Goal: Communication & Community: Share content

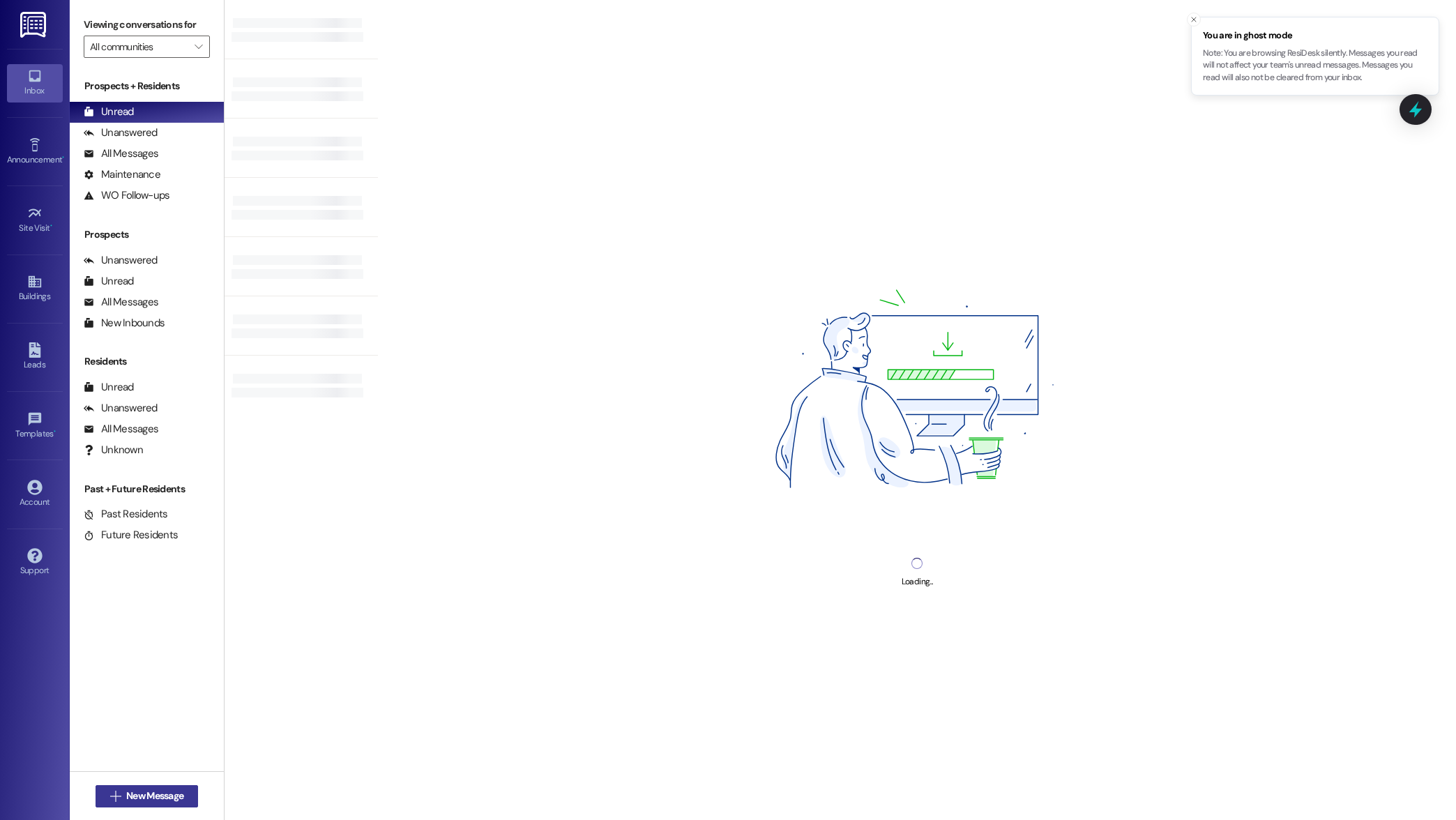
click at [157, 797] on span "New Message" at bounding box center [154, 795] width 58 height 15
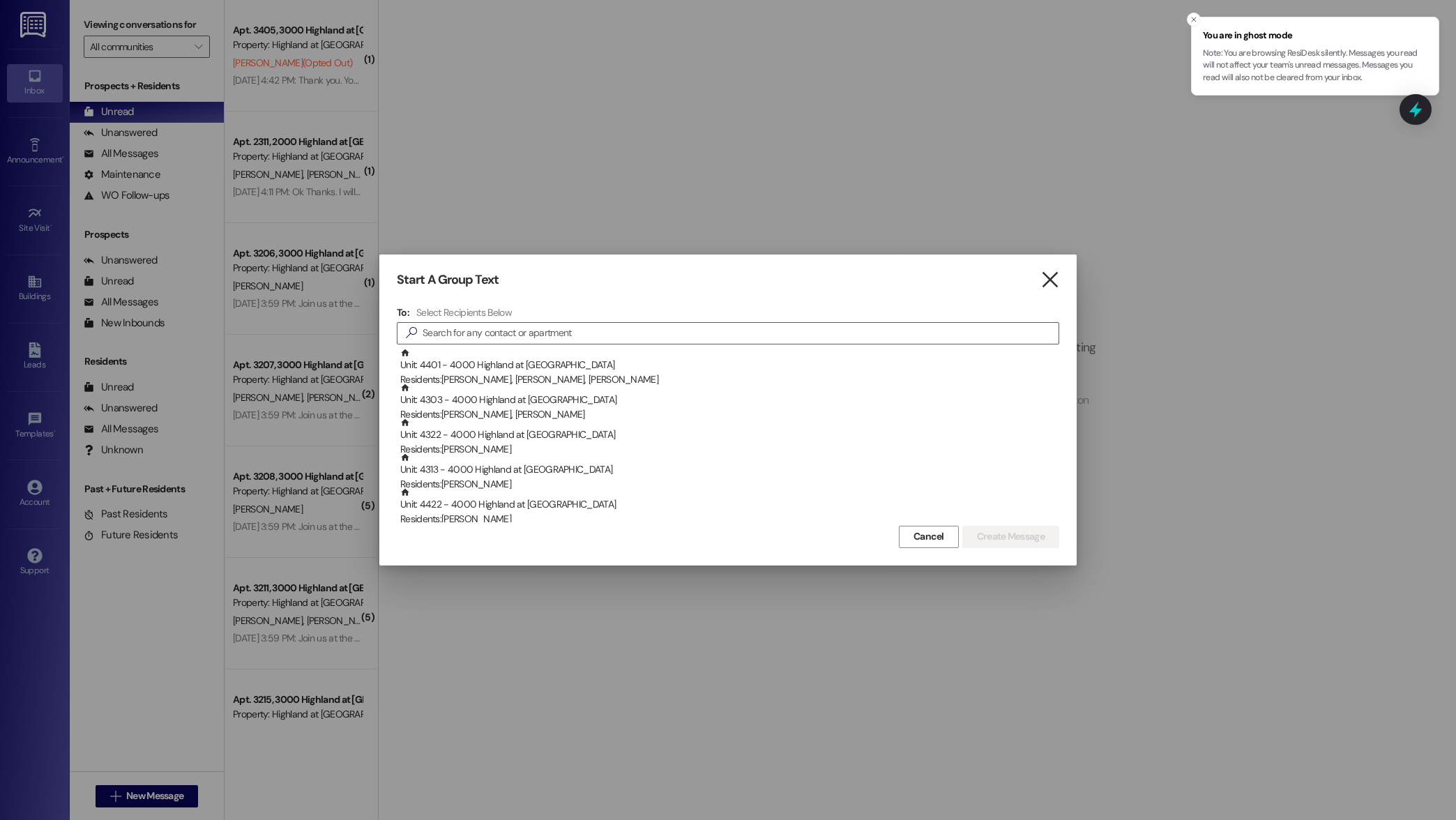
click at [1056, 283] on icon "" at bounding box center [1050, 280] width 19 height 15
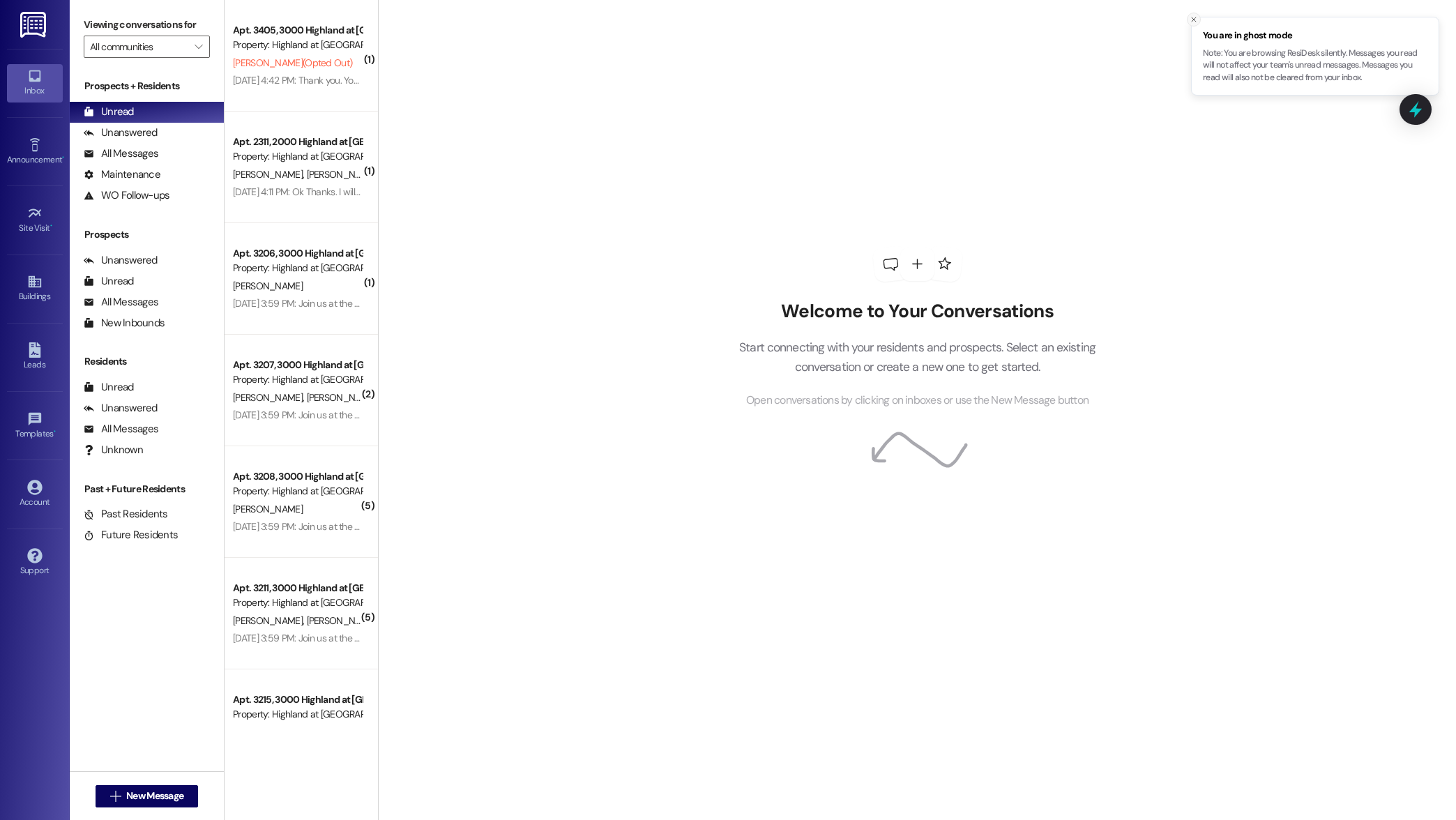
click at [1190, 20] on icon "Close toast" at bounding box center [1193, 19] width 8 height 8
click at [146, 797] on span "New Message" at bounding box center [154, 795] width 58 height 15
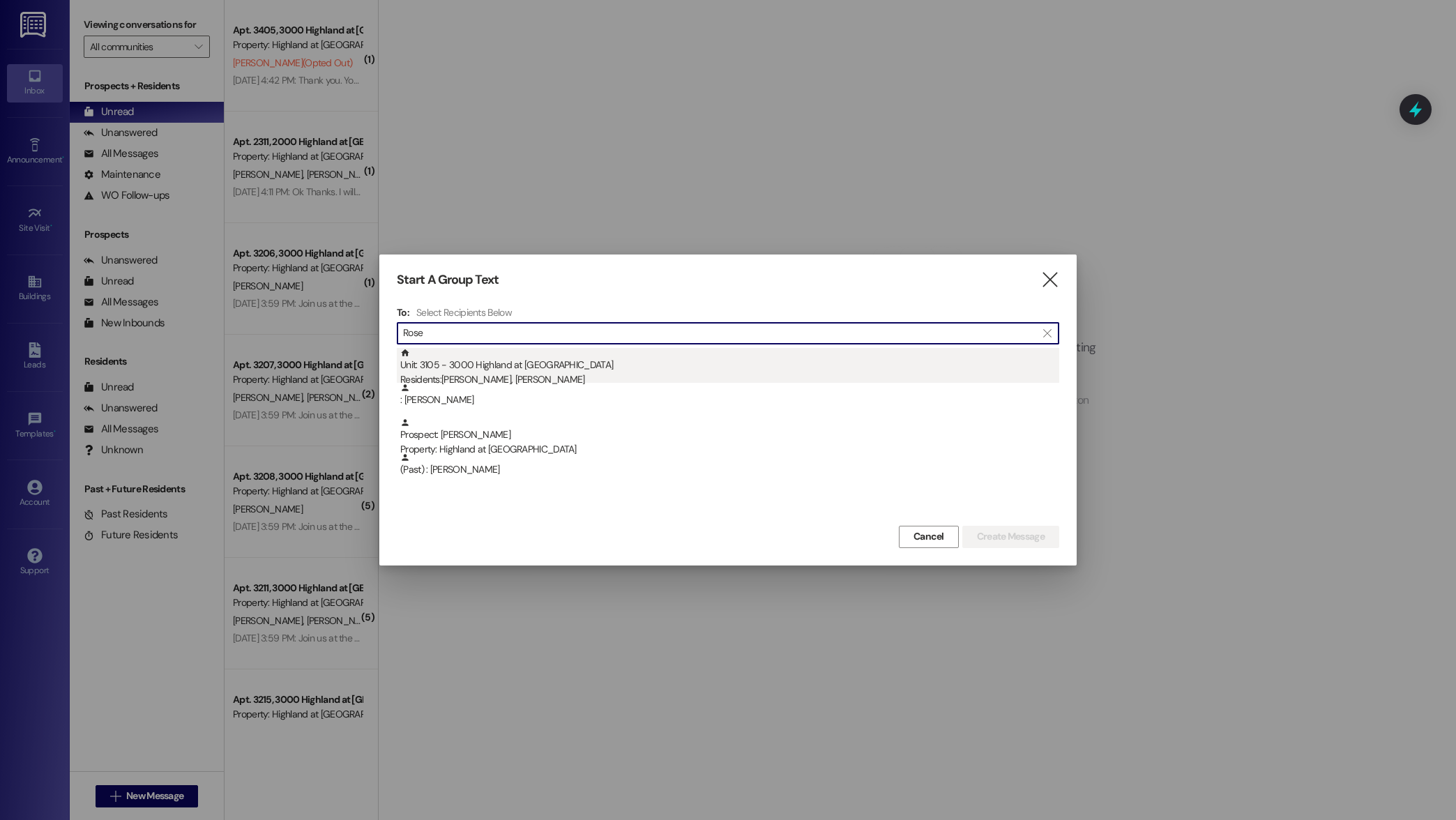
scroll to position [1, 0]
type input "Rose"
click at [509, 372] on div "Unit: 3105 - 3000 Highland at [GEOGRAPHIC_DATA] Residents: [PERSON_NAME], [PERS…" at bounding box center [729, 367] width 659 height 40
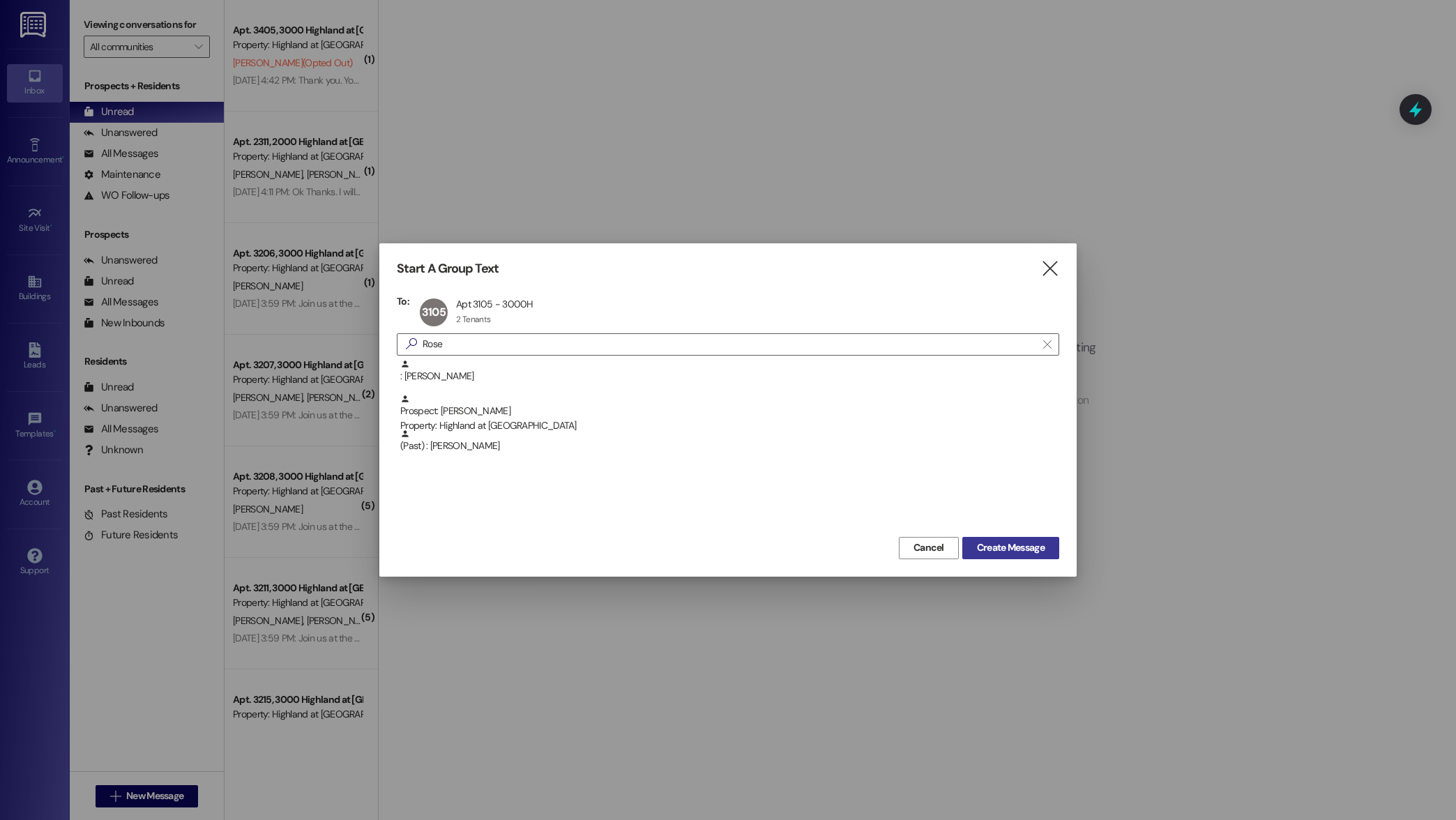
click at [1016, 549] on span "Create Message" at bounding box center [1010, 547] width 68 height 15
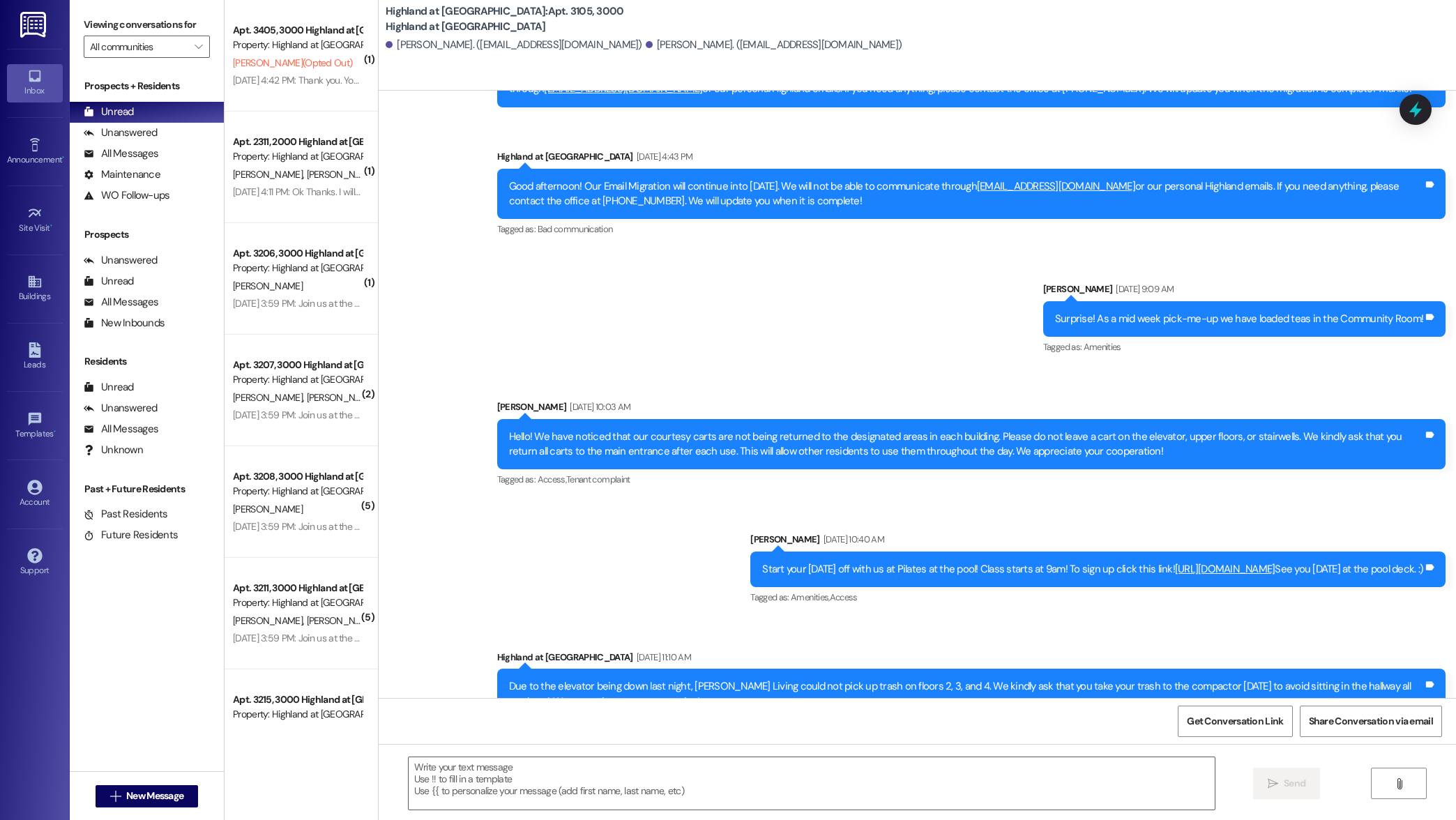
scroll to position [19002, 0]
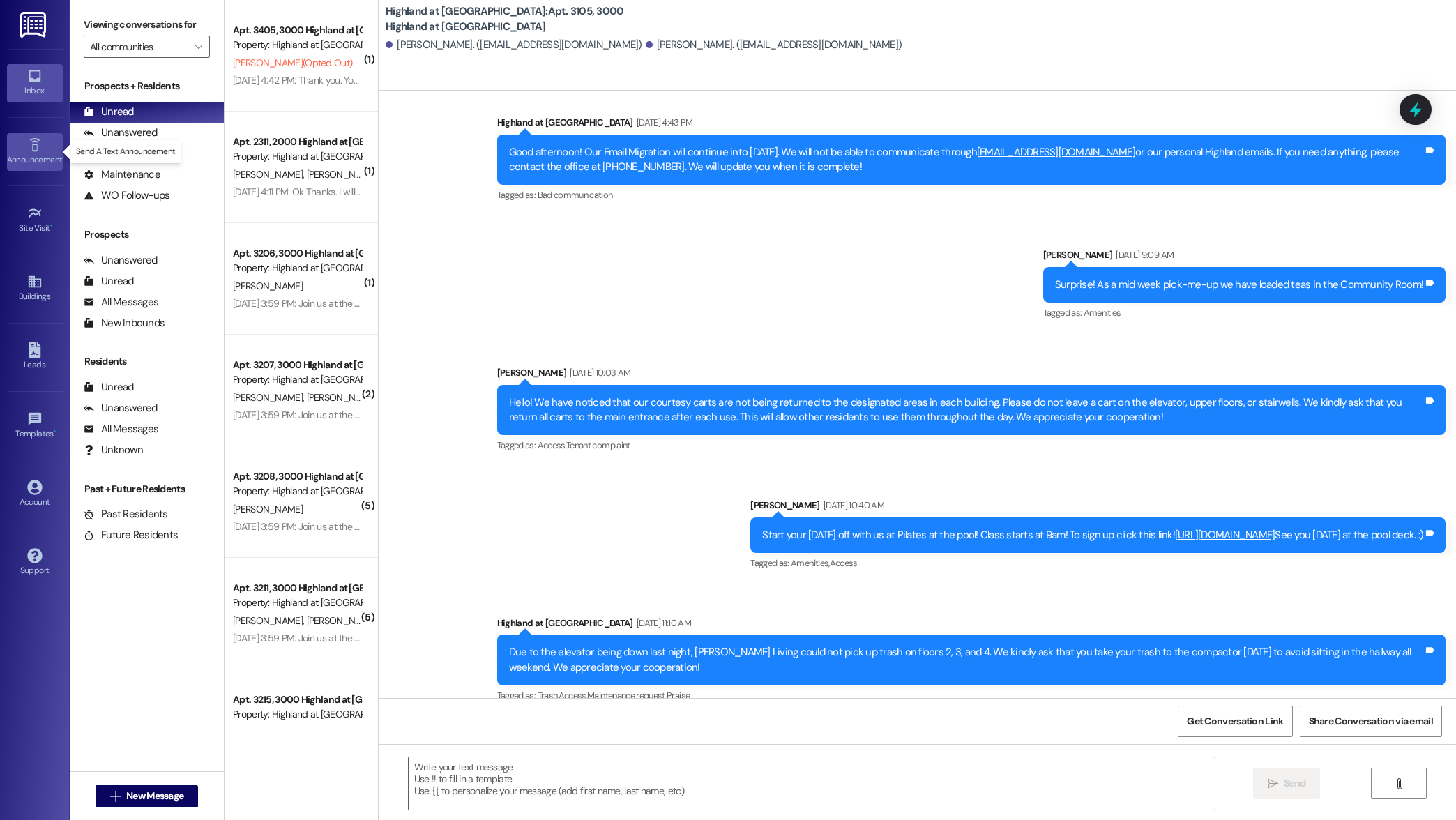
click at [16, 141] on link "Announcement •" at bounding box center [35, 152] width 56 height 38
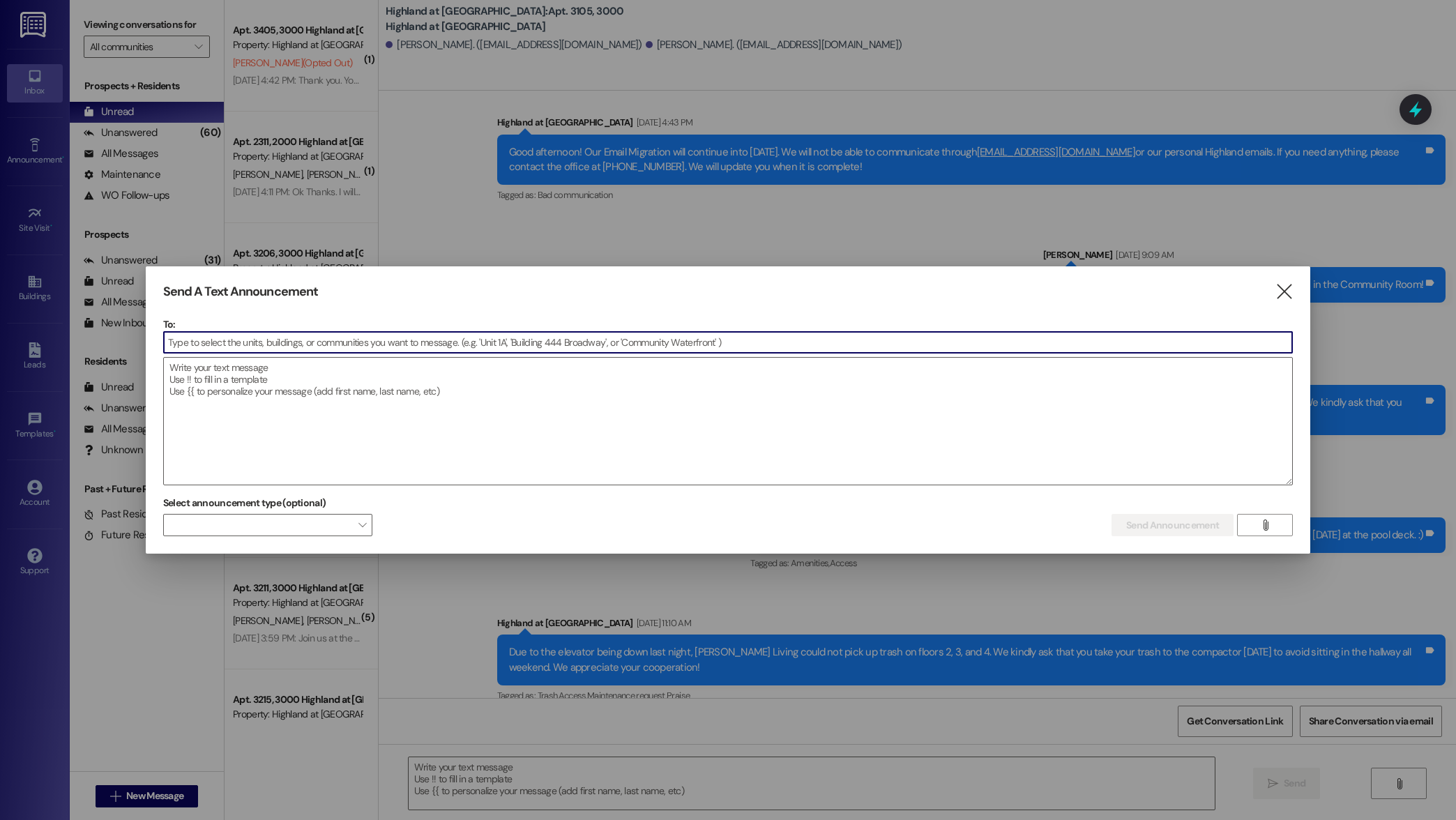
click at [562, 339] on input at bounding box center [728, 342] width 1128 height 21
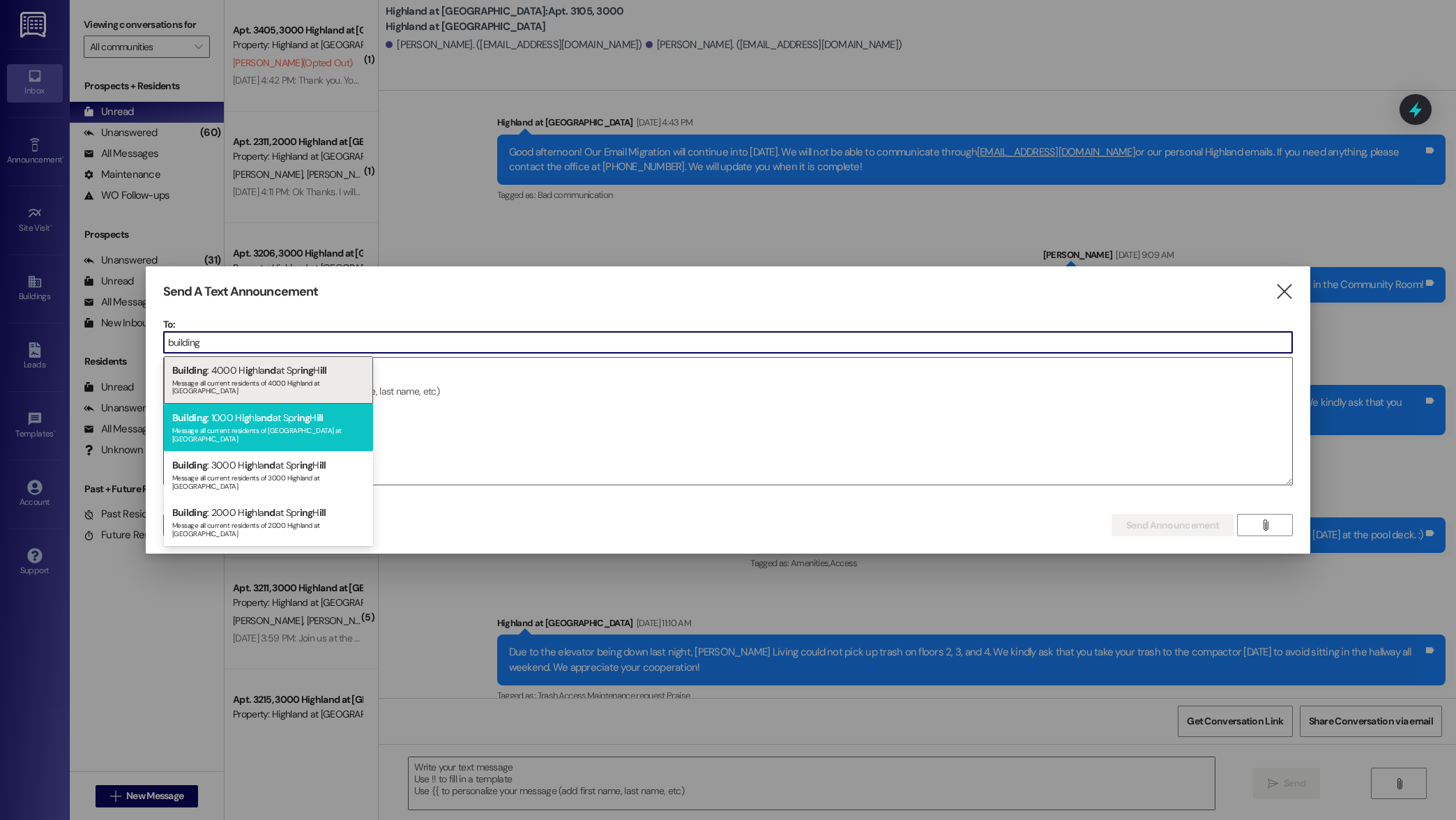
type input "building"
click at [239, 413] on div "Building : 1000 H ig hla nd at Spr ing H ill Message all current residents of […" at bounding box center [268, 427] width 209 height 47
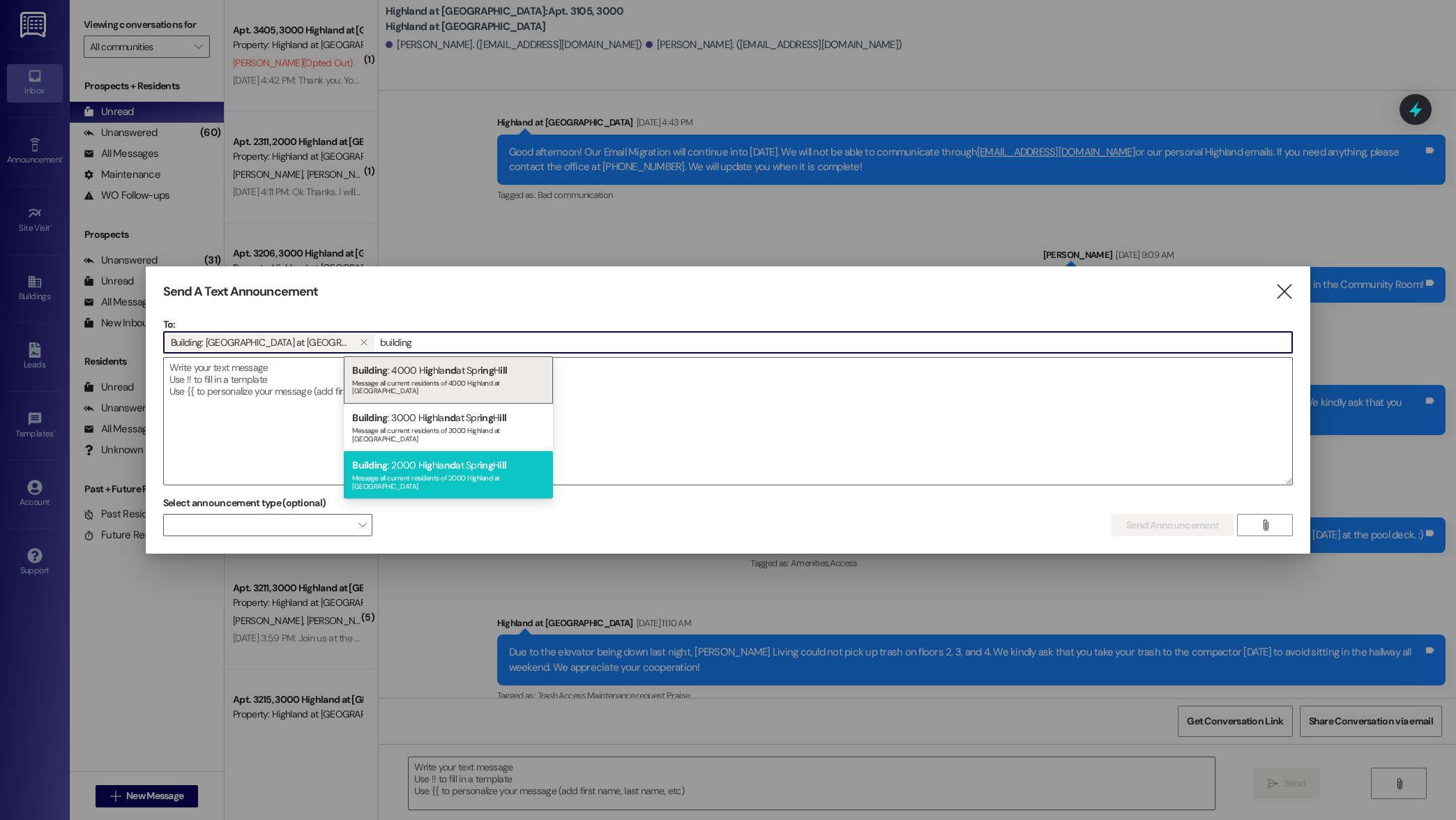
type input "building"
drag, startPoint x: 397, startPoint y: 453, endPoint x: 401, endPoint y: 421, distance: 32.2
click at [397, 453] on div "Building : 2000 H ig hla nd at Spr ing H ill Message all current residents of 2…" at bounding box center [448, 474] width 209 height 47
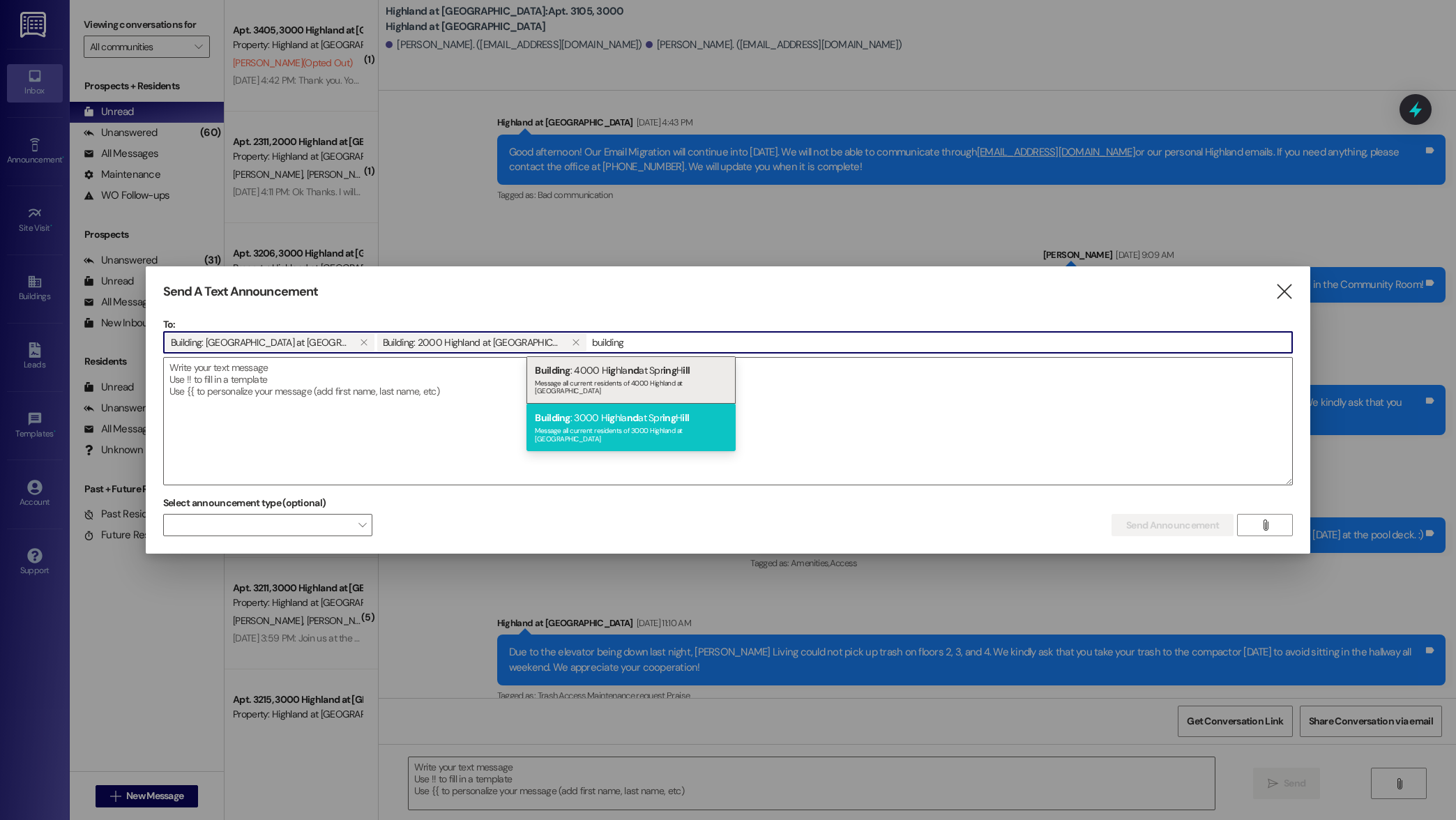
type input "building"
drag, startPoint x: 602, startPoint y: 426, endPoint x: 598, endPoint y: 390, distance: 36.2
click at [602, 425] on div "Message all current residents of 3000 Highland at [GEOGRAPHIC_DATA]" at bounding box center [631, 432] width 192 height 20
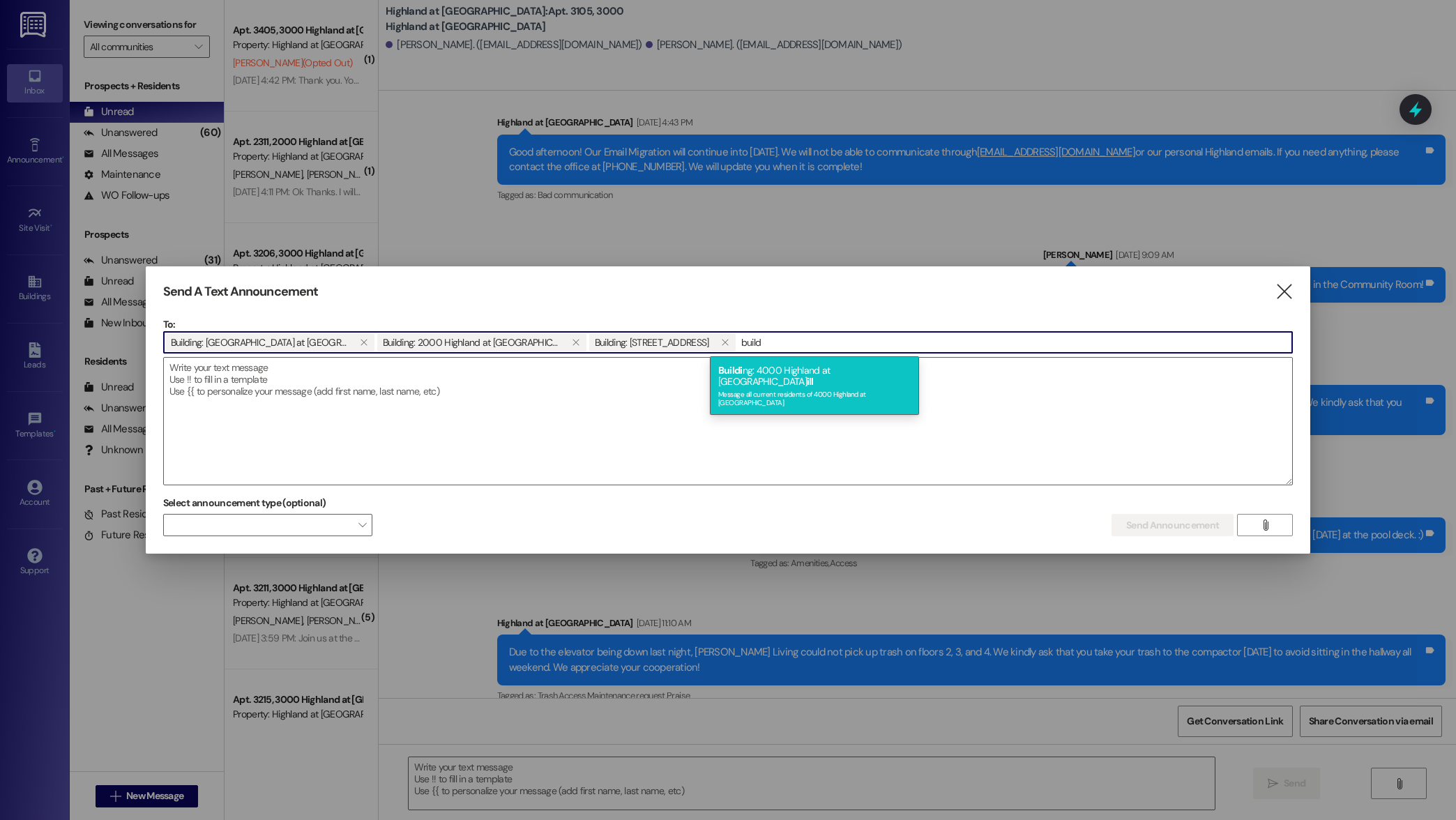
type input "build"
click at [855, 387] on div "Message all current residents of 4000 Highland at [GEOGRAPHIC_DATA]" at bounding box center [815, 397] width 192 height 20
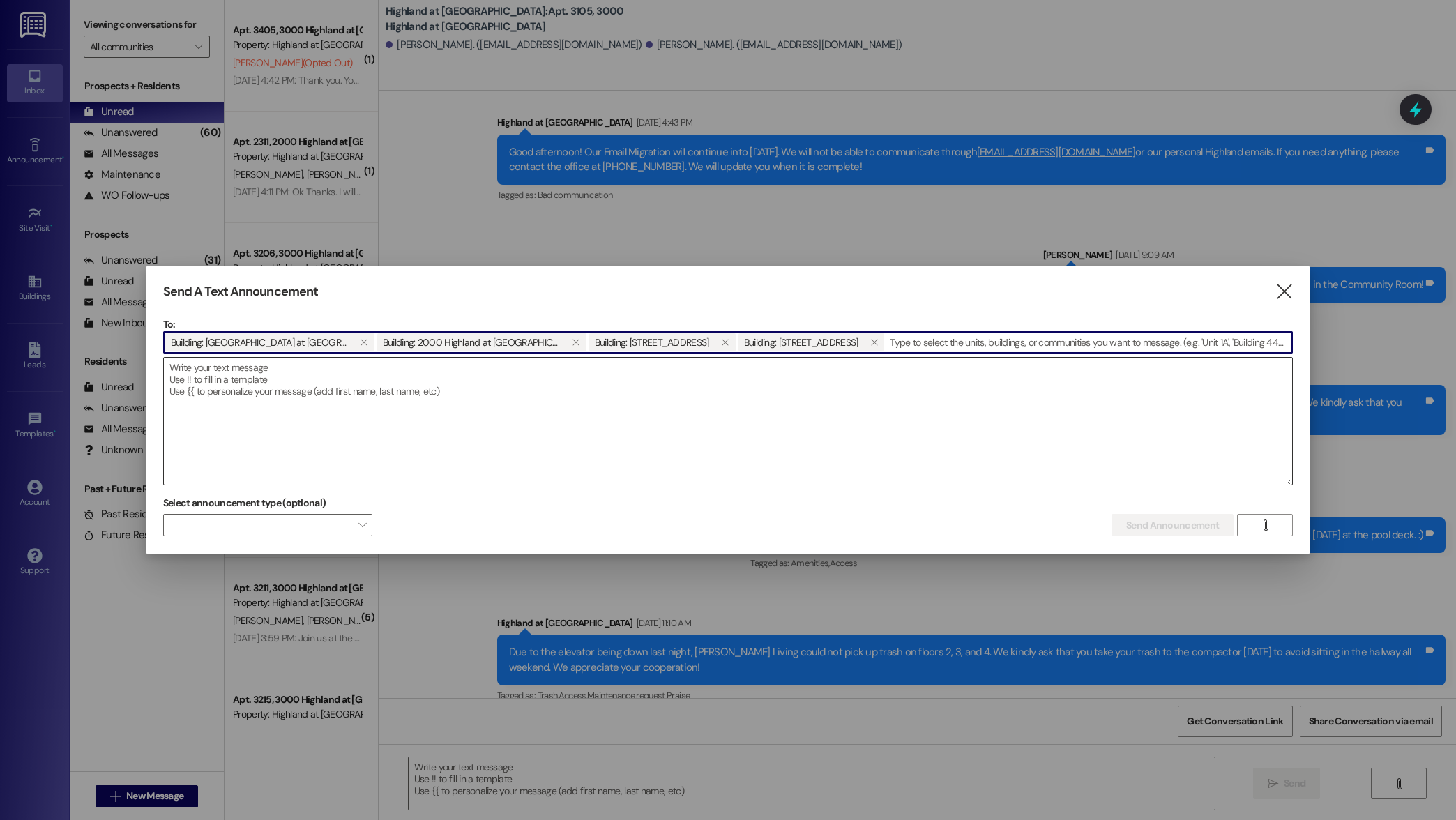
click at [248, 373] on textarea at bounding box center [728, 421] width 1128 height 127
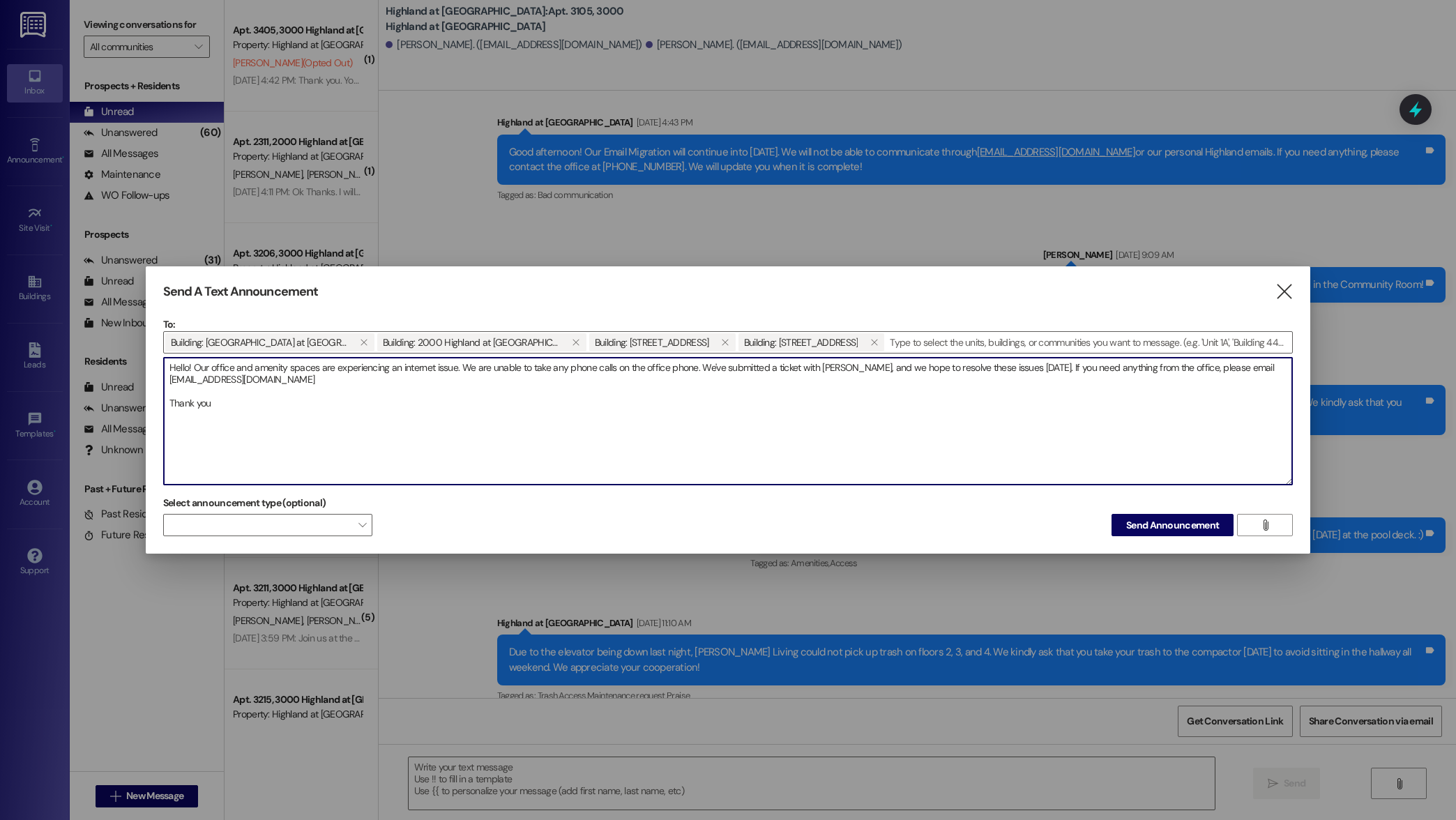
click at [418, 378] on textarea "Hello! Our office and amenity spaces are experiencing an internet issue. We are…" at bounding box center [728, 421] width 1128 height 127
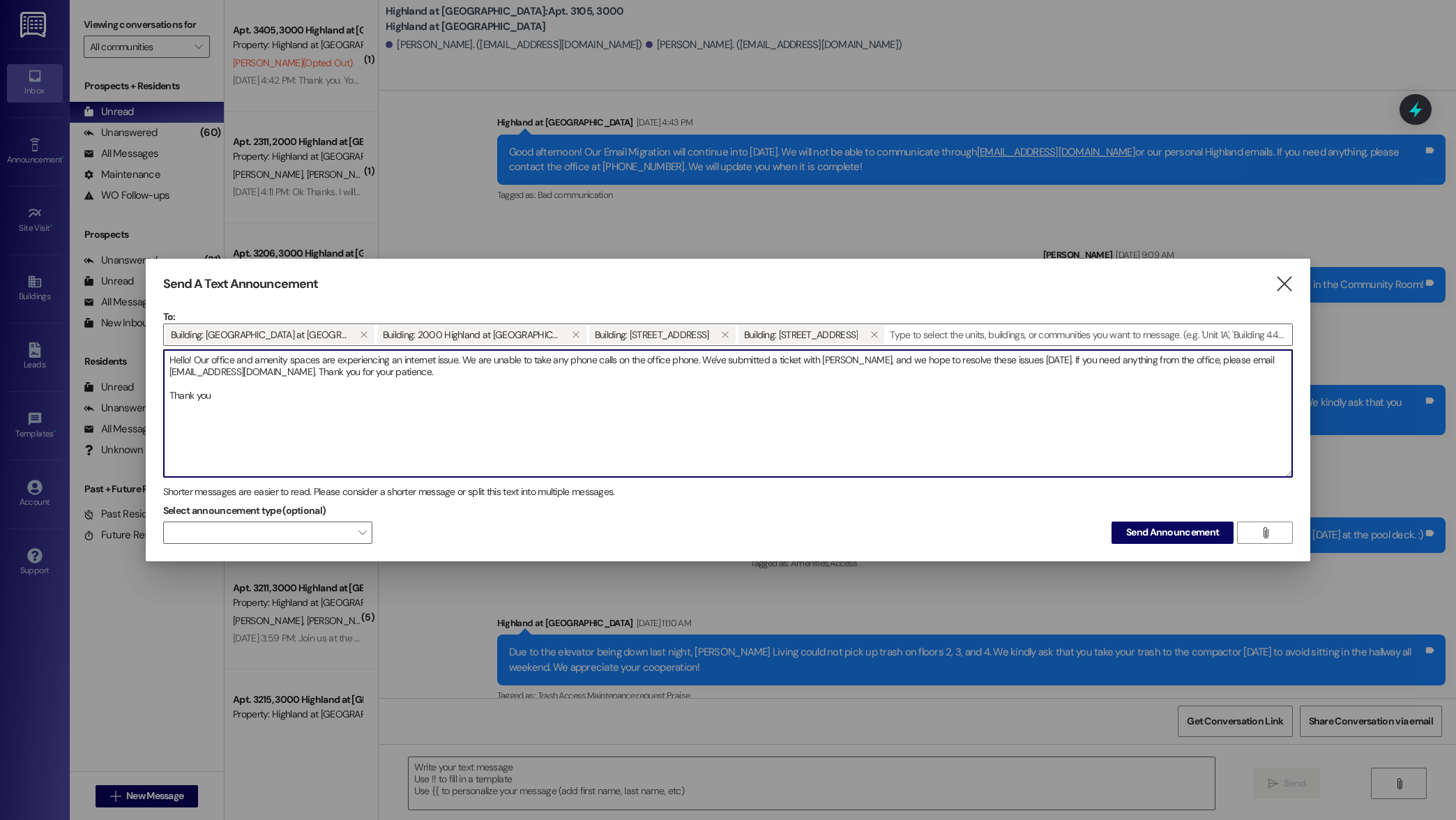
click at [231, 401] on textarea "Hello! Our office and amenity spaces are experiencing an internet issue. We are…" at bounding box center [728, 413] width 1128 height 127
type textarea "Hello! Our office and amenity spaces are experiencing an internet issue. We are…"
click at [1130, 535] on span "Send Announcement" at bounding box center [1172, 532] width 92 height 15
